Goal: Find specific page/section: Find specific page/section

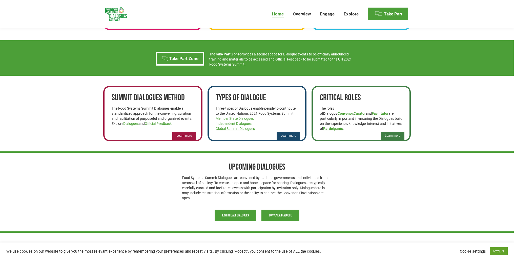
scroll to position [257, 0]
click at [237, 124] on link "Independent Dialogues" at bounding box center [234, 123] width 36 height 4
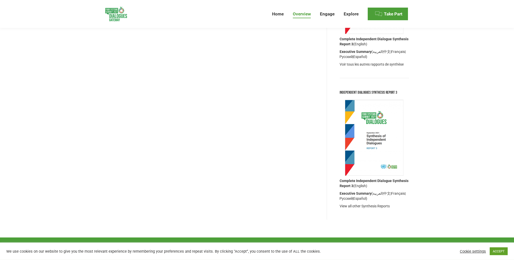
scroll to position [626, 0]
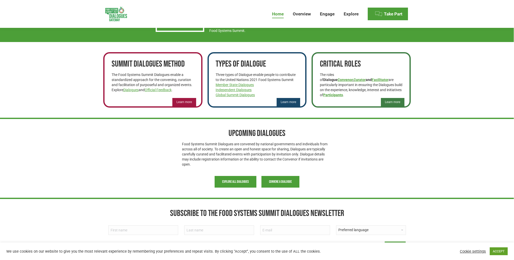
scroll to position [327, 0]
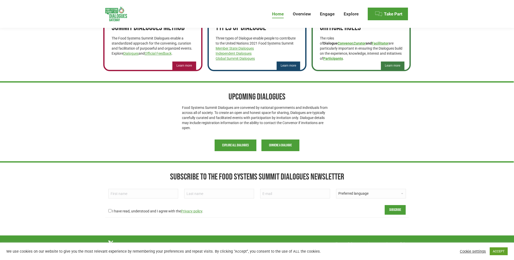
click at [228, 147] on span "Explore all Dialogues" at bounding box center [235, 145] width 27 height 4
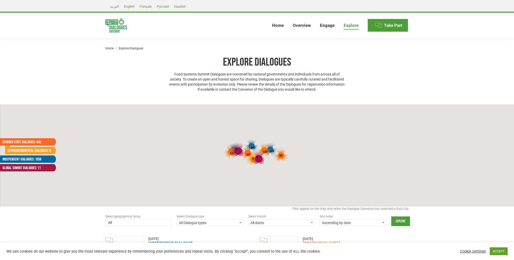
select select
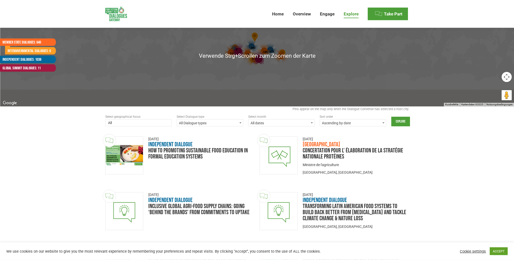
scroll to position [100, 0]
